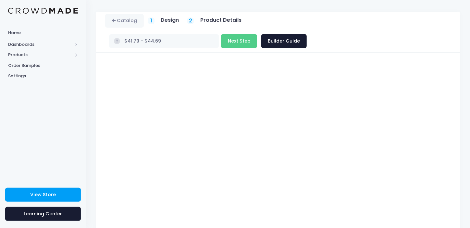
scroll to position [17, 0]
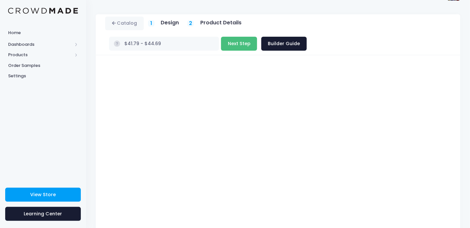
click at [257, 37] on button "Next Step" at bounding box center [239, 44] width 36 height 14
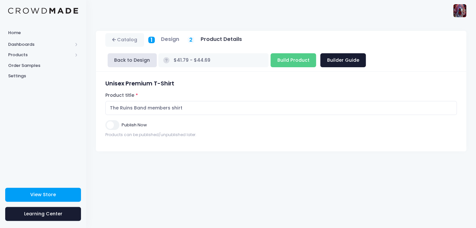
click at [111, 124] on input "Publish Now" at bounding box center [112, 124] width 14 height 9
checkbox input "true"
click at [271, 55] on input "Build Product" at bounding box center [292, 60] width 45 height 14
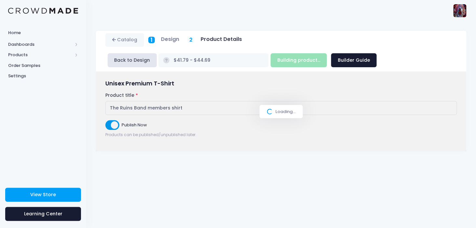
type input "Build Product"
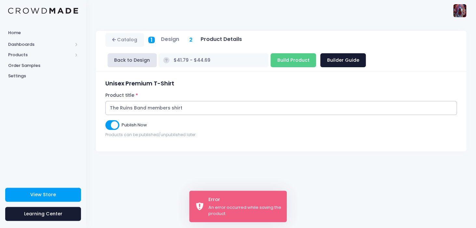
click at [150, 107] on input "The Ruins Band members shirt" at bounding box center [280, 108] width 351 height 14
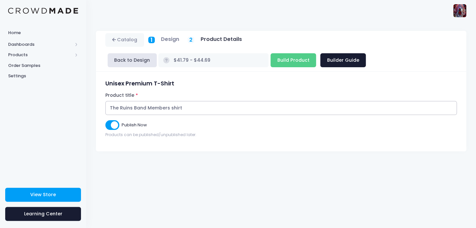
type input "The Ruins Band Members shirt"
click at [270, 57] on input "Build Product" at bounding box center [292, 60] width 45 height 14
type input "Building product..."
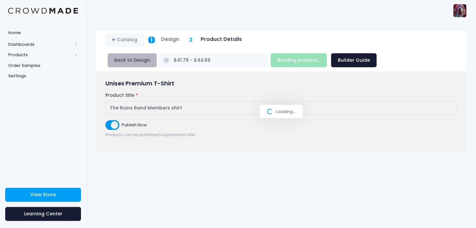
click at [139, 57] on button "Back to Design" at bounding box center [132, 60] width 49 height 14
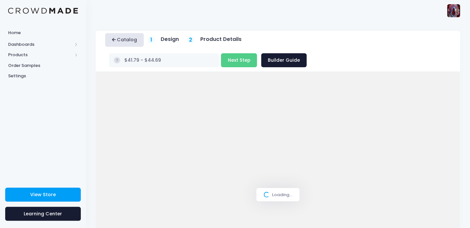
click at [135, 41] on link "Catalog" at bounding box center [124, 40] width 39 height 14
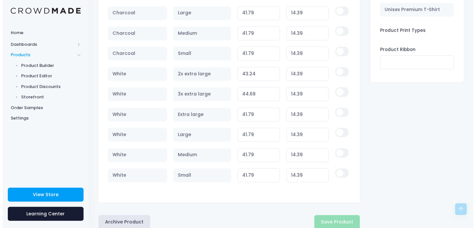
scroll to position [651, 0]
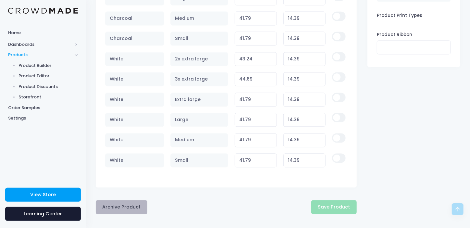
click at [125, 200] on button "Archive Product" at bounding box center [122, 207] width 52 height 14
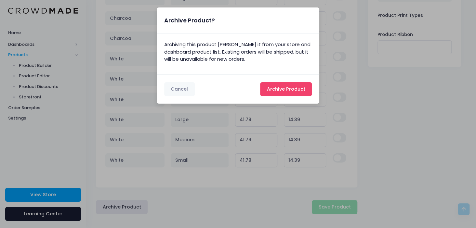
click at [286, 87] on span "Archive Product" at bounding box center [286, 89] width 38 height 6
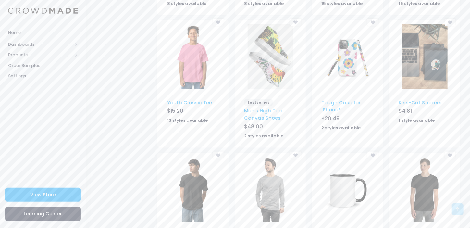
scroll to position [404, 0]
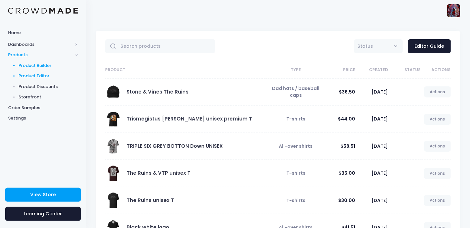
click at [30, 66] on span "Product Builder" at bounding box center [48, 65] width 59 height 6
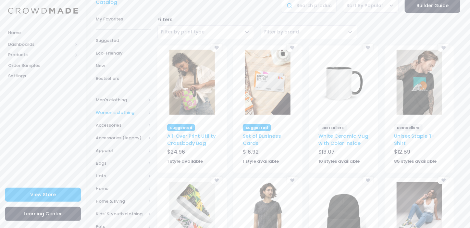
scroll to position [65, 0]
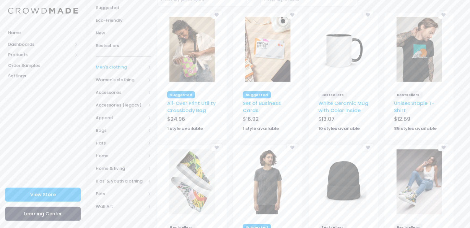
click at [111, 65] on span "Men's clothing" at bounding box center [121, 67] width 50 height 6
click at [118, 127] on span "All shirts" at bounding box center [122, 130] width 32 height 6
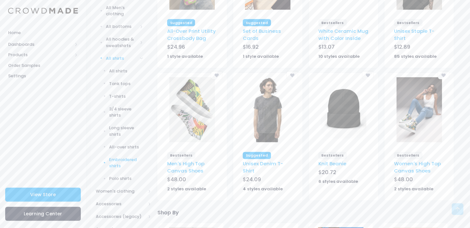
scroll to position [162, 0]
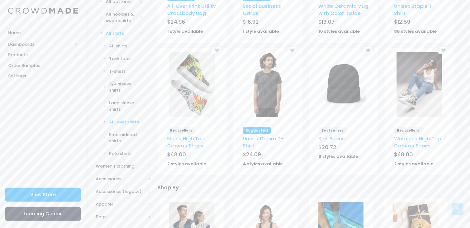
click at [118, 119] on span "All-over shirts" at bounding box center [126, 122] width 34 height 6
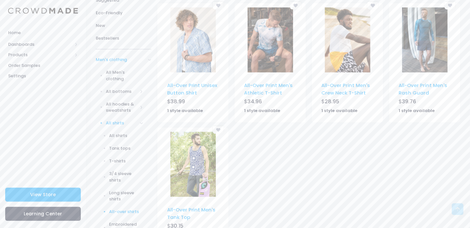
scroll to position [32, 0]
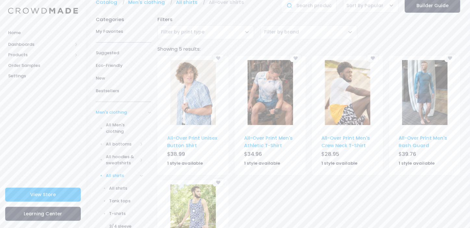
click at [203, 105] on img at bounding box center [193, 92] width 45 height 65
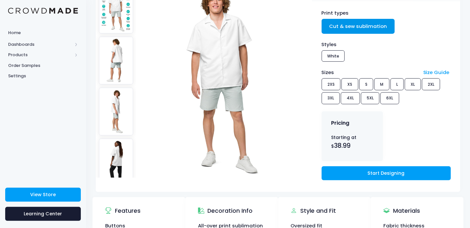
scroll to position [97, 0]
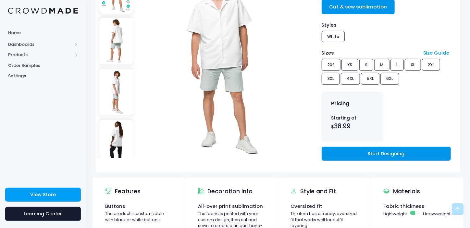
click at [399, 151] on link "Start Designing" at bounding box center [386, 154] width 129 height 14
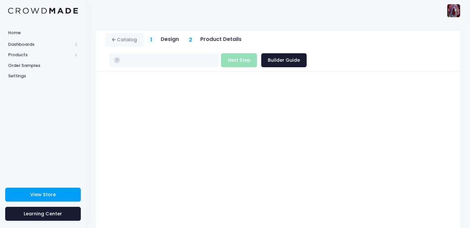
type input "$38.99 - $46.24"
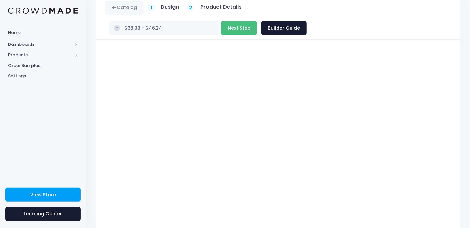
click at [257, 21] on button "Next Step" at bounding box center [239, 28] width 36 height 14
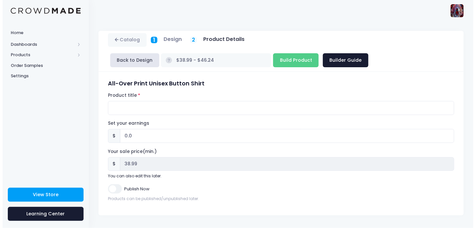
scroll to position [0, 0]
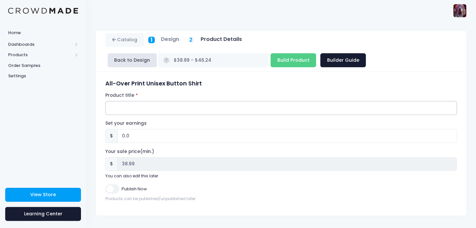
click at [115, 109] on input "Product title" at bounding box center [280, 108] width 351 height 14
type input "Totum Black and red unisex Botton up"
click at [124, 135] on input "0.0" at bounding box center [286, 136] width 339 height 14
type input "01.0"
type input "$39.99 - $47.24"
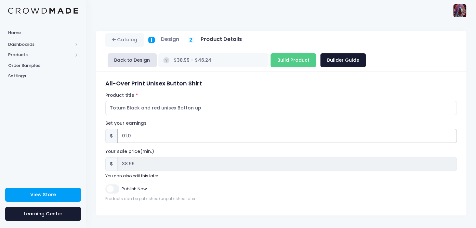
type input "39.99"
type input "017.0"
type input "$55.99 - $63.24"
type input "55.99"
type input "01.0"
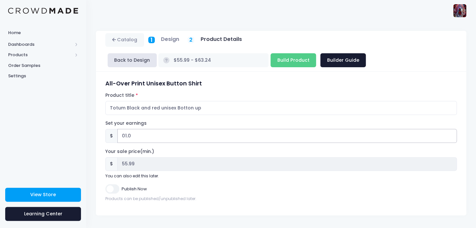
type input "$39.99 - $47.24"
type input "39.99"
type input "013.0"
type input "$51.99 - $59.24"
type input "51.99"
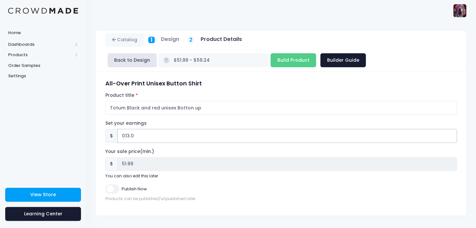
click at [134, 135] on input "013.0" at bounding box center [286, 136] width 339 height 14
type input "013.01"
type input "$52.00 - $59.25"
type input "52.00"
type input "013.01"
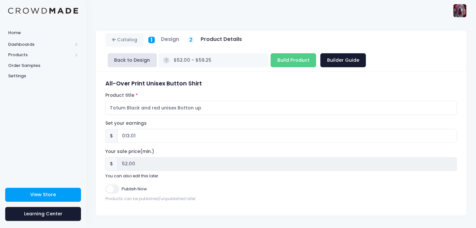
click at [111, 187] on input "Publish Now" at bounding box center [112, 188] width 14 height 9
checkbox input "true"
click at [270, 59] on input "Build Product" at bounding box center [292, 60] width 45 height 14
type input "Building product..."
